Goal: Information Seeking & Learning: Learn about a topic

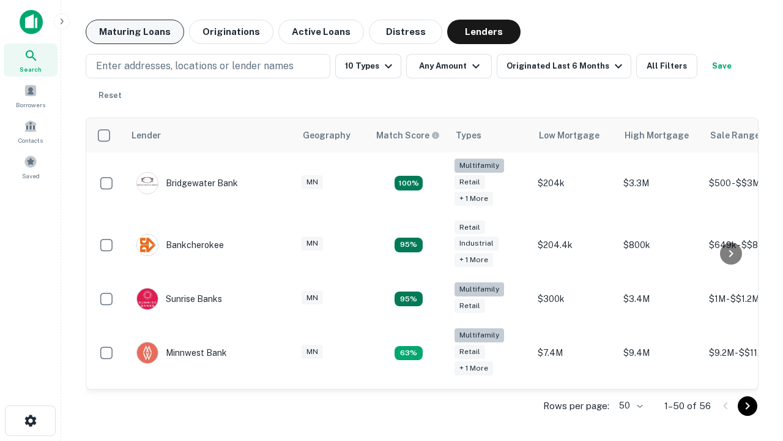
click at [135, 32] on button "Maturing Loans" at bounding box center [135, 32] width 99 height 24
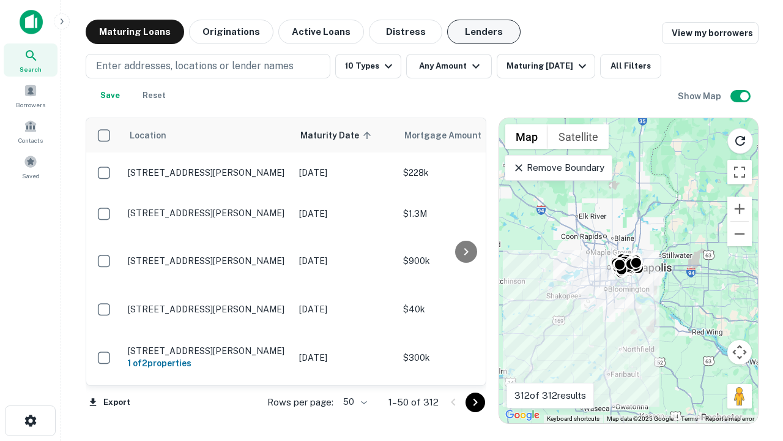
click at [484, 32] on button "Lenders" at bounding box center [483, 32] width 73 height 24
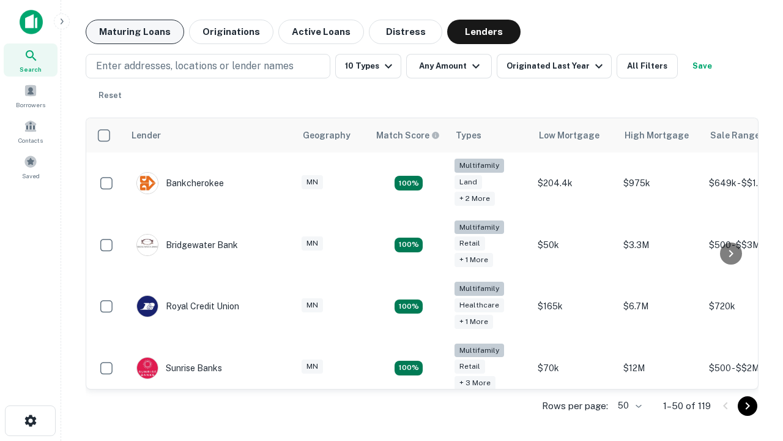
click at [135, 32] on button "Maturing Loans" at bounding box center [135, 32] width 99 height 24
